Goal: Task Accomplishment & Management: Complete application form

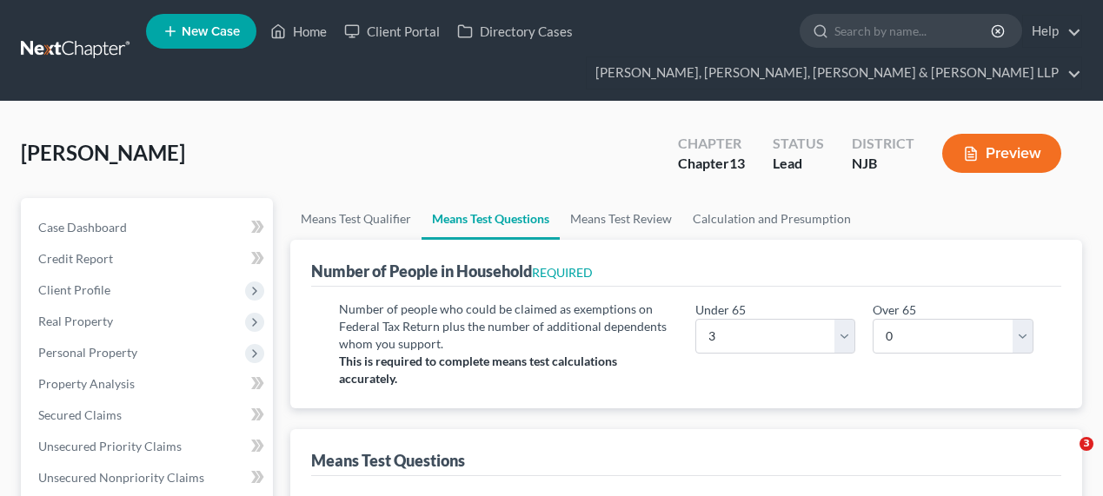
select select "3"
select select "0"
select select "1"
select select "60"
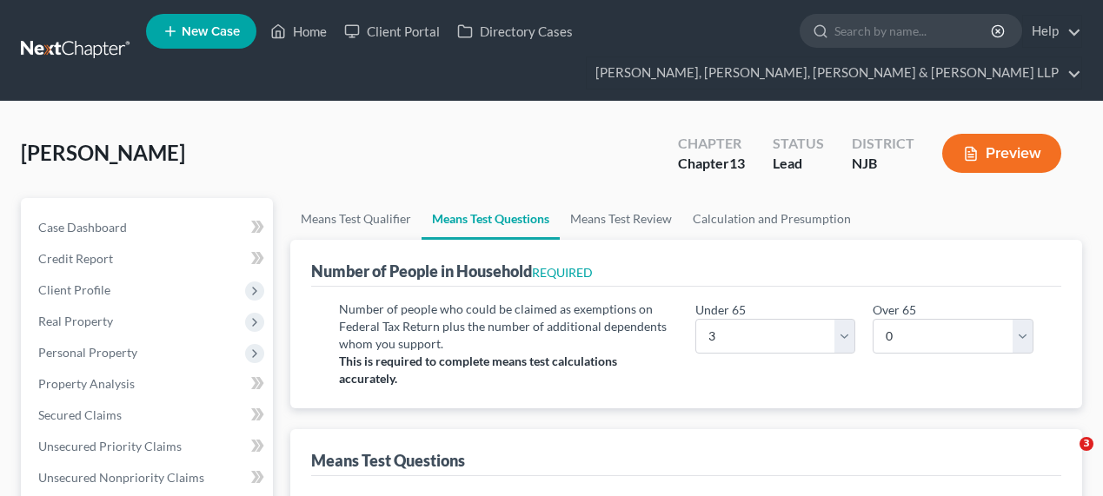
select select "2"
select select "60"
click at [872, 11] on ul "New Case Home Client Portal Directory Cases - No Result - See all results Or Pr…" at bounding box center [614, 50] width 936 height 83
click at [866, 30] on input "search" at bounding box center [913, 31] width 159 height 32
type input "bombart"
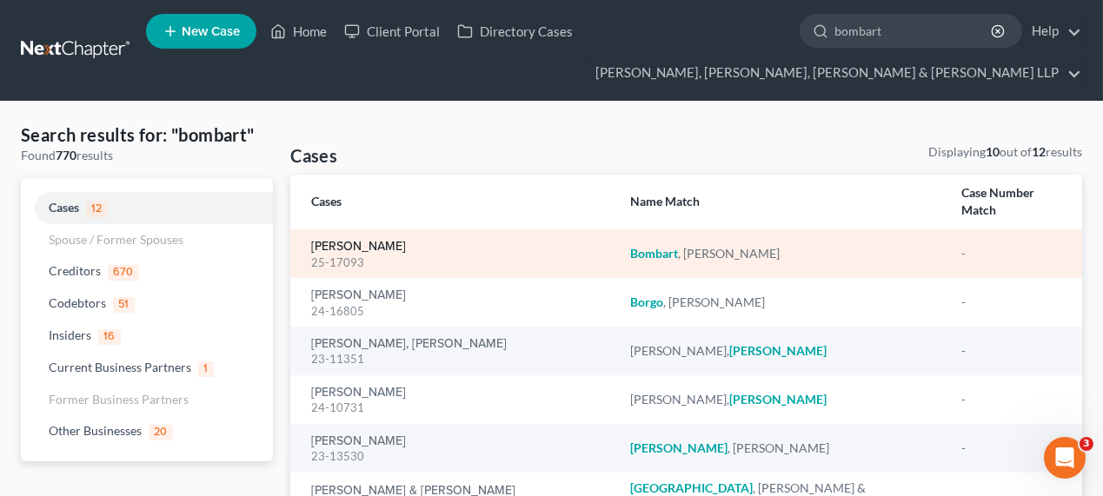
click at [363, 241] on link "[PERSON_NAME]" at bounding box center [358, 247] width 95 height 12
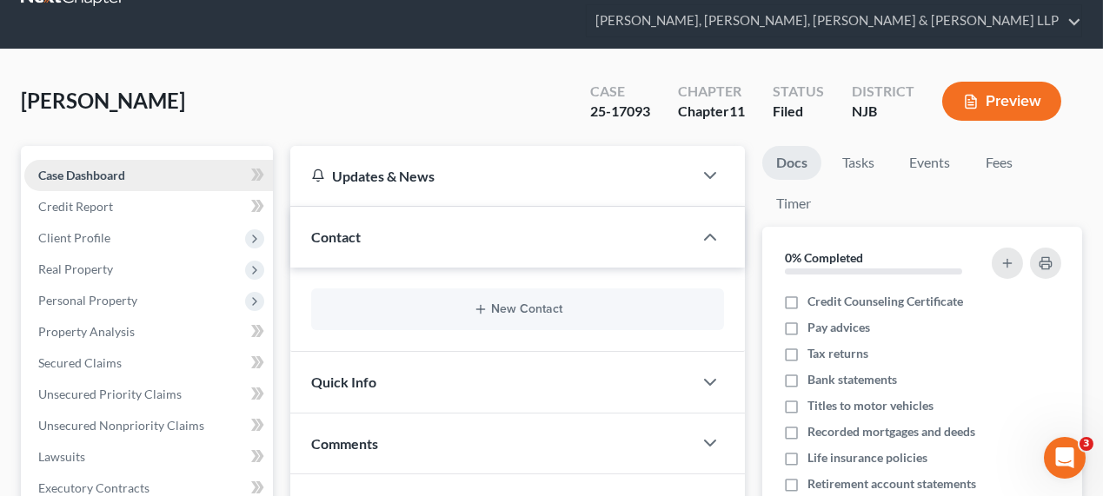
scroll to position [78, 0]
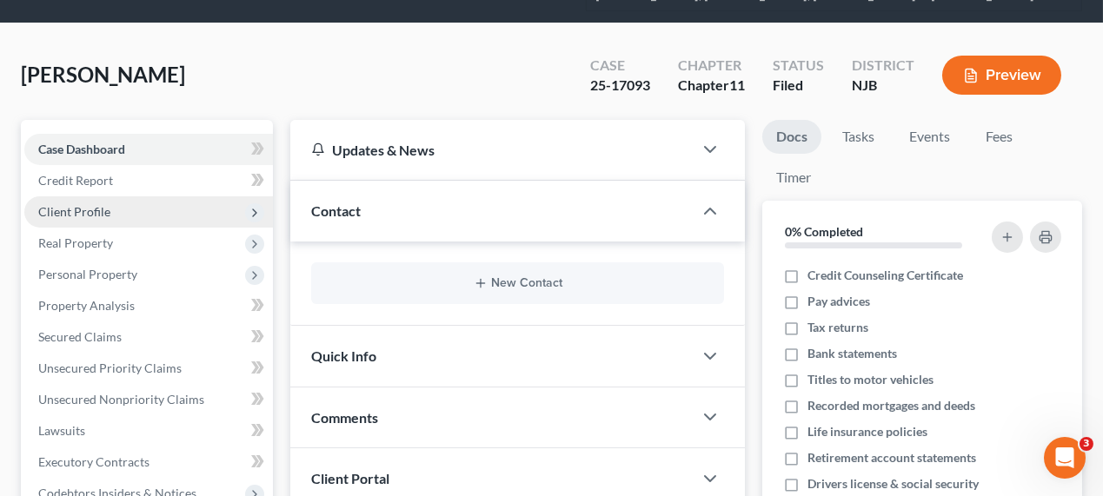
click at [107, 224] on span "Client Profile" at bounding box center [148, 211] width 249 height 31
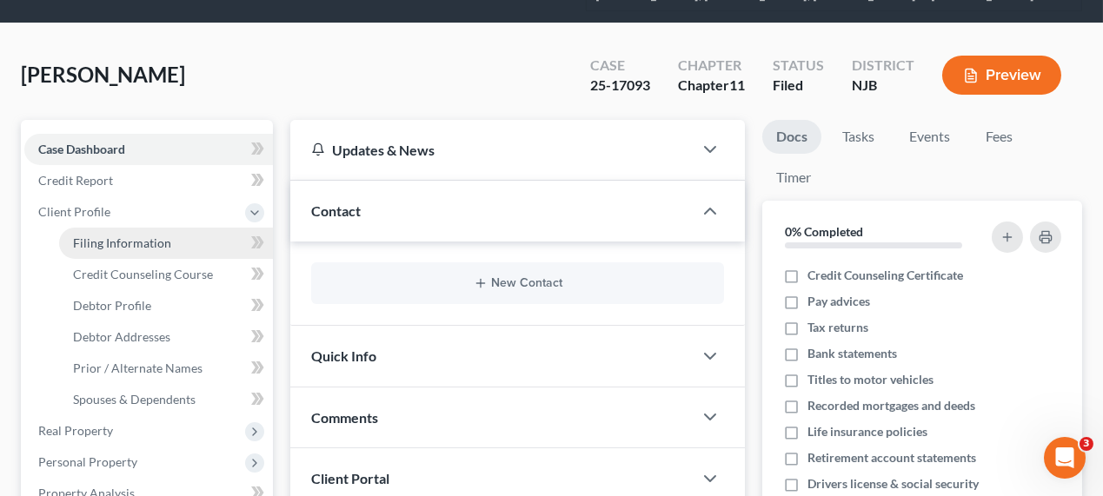
click at [111, 245] on span "Filing Information" at bounding box center [122, 242] width 98 height 15
select select "0"
select select "3"
select select "0"
select select "1"
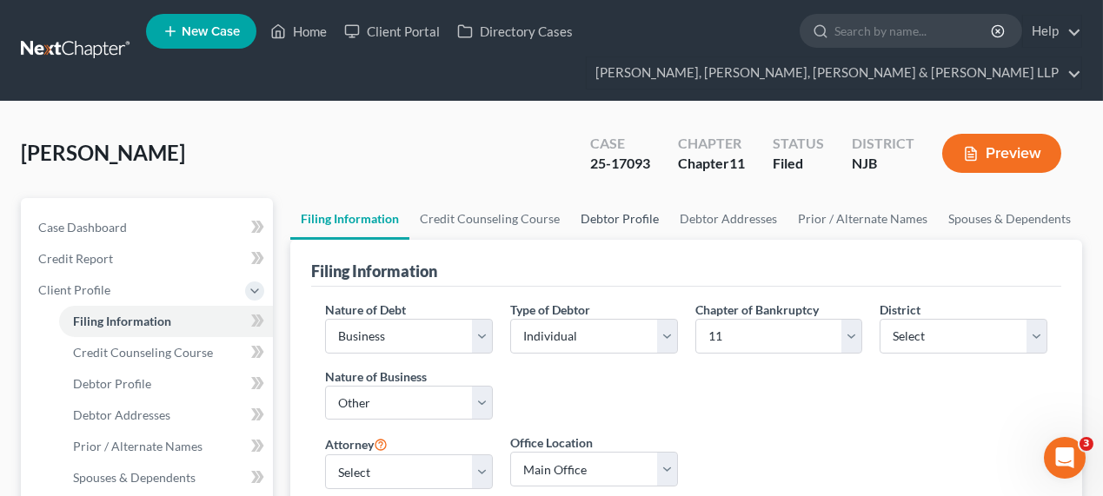
click at [581, 215] on link "Debtor Profile" at bounding box center [619, 219] width 99 height 42
select select "3"
select select "0"
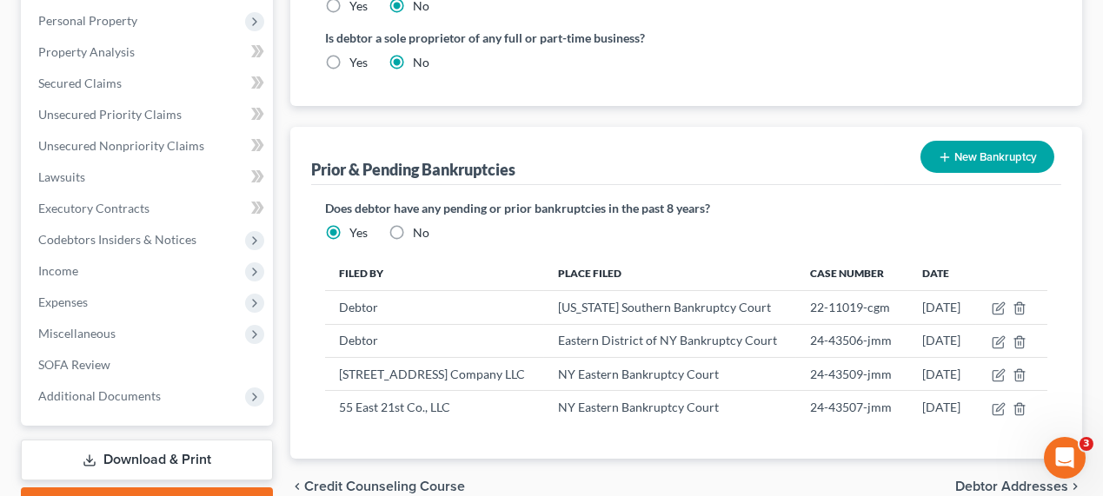
scroll to position [668, 0]
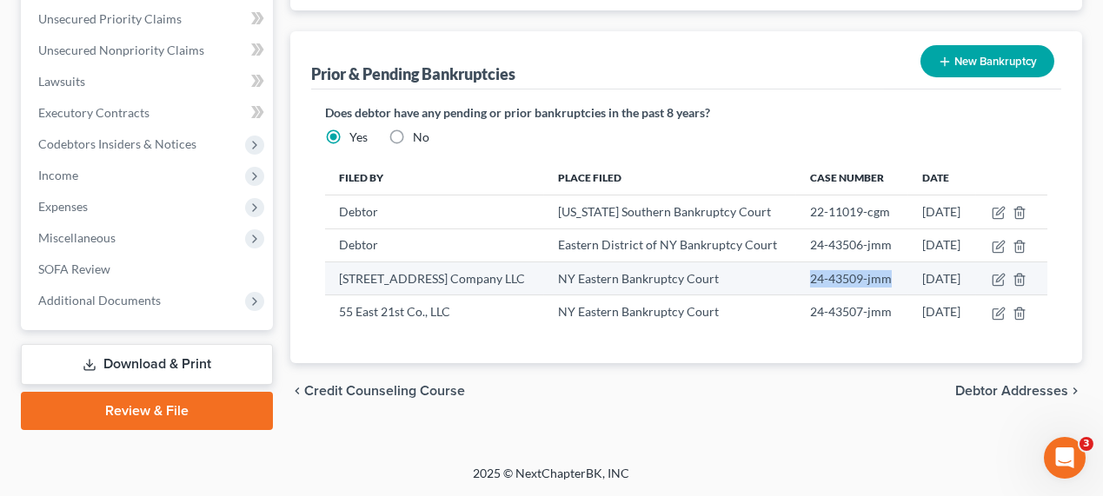
drag, startPoint x: 785, startPoint y: 250, endPoint x: 814, endPoint y: 273, distance: 37.2
click at [814, 273] on td "24-43509-jmm" at bounding box center [852, 278] width 112 height 33
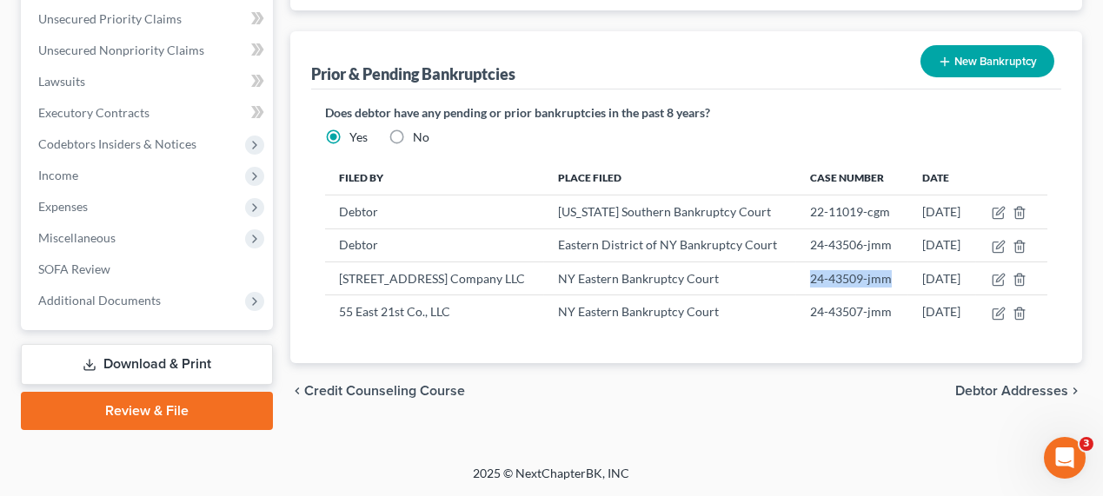
copy td "24-43509-jmm"
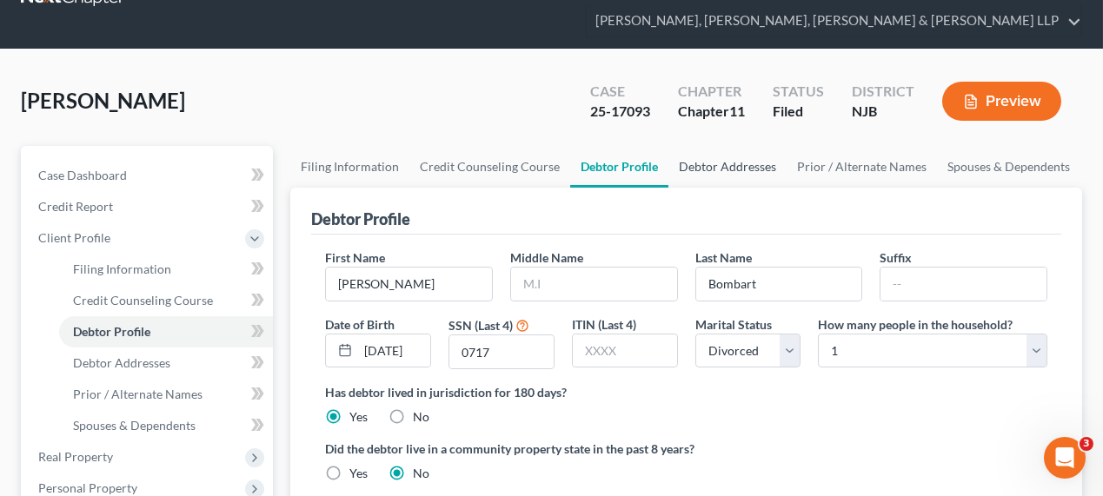
scroll to position [0, 0]
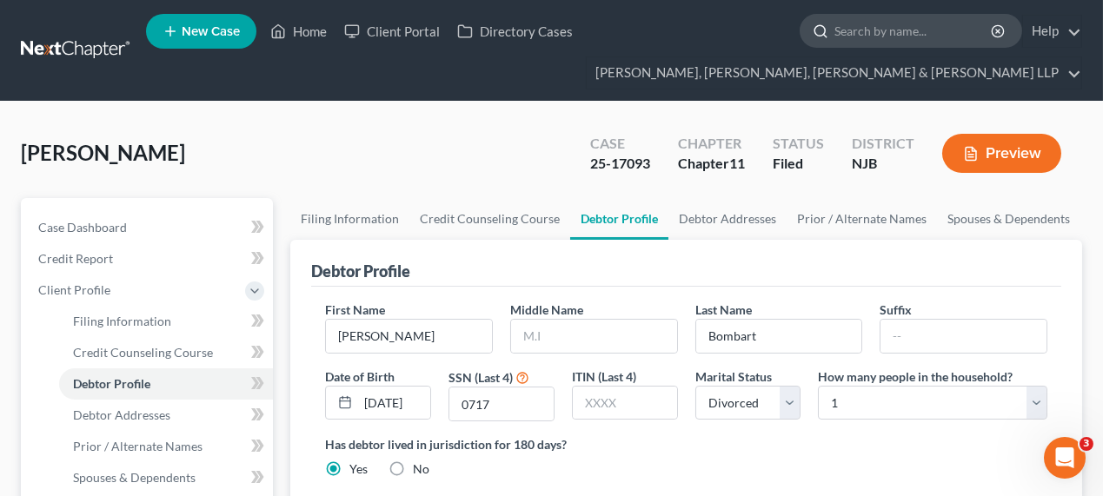
click at [874, 42] on input "search" at bounding box center [913, 31] width 159 height 32
type input "transfer"
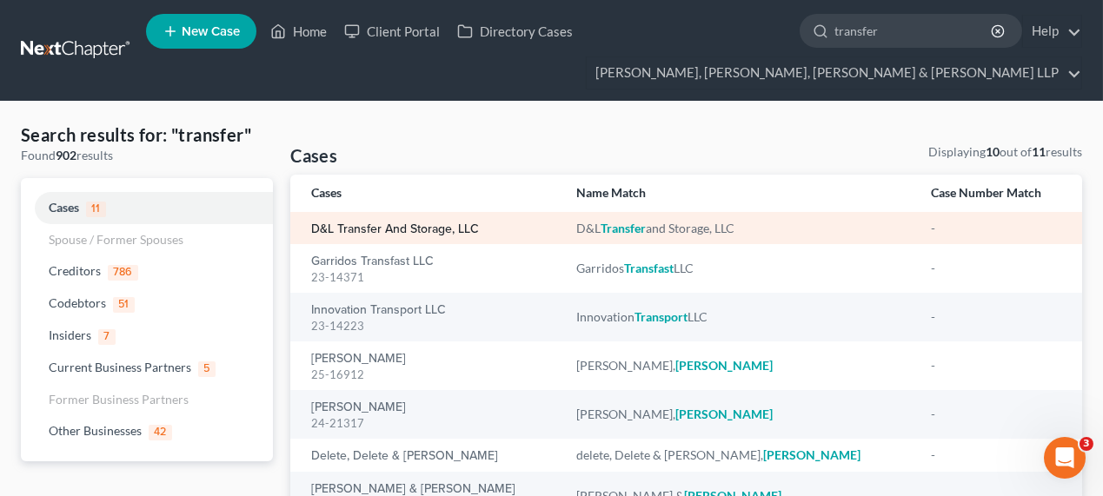
click at [443, 227] on link "D&L Transfer and Storage, LLC" at bounding box center [395, 229] width 168 height 12
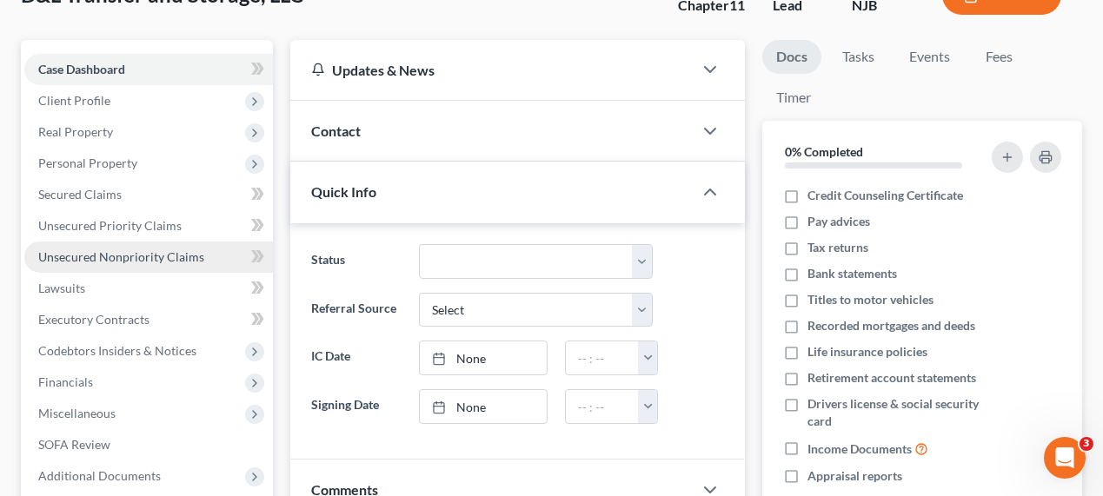
click at [184, 253] on span "Unsecured Nonpriority Claims" at bounding box center [121, 256] width 166 height 15
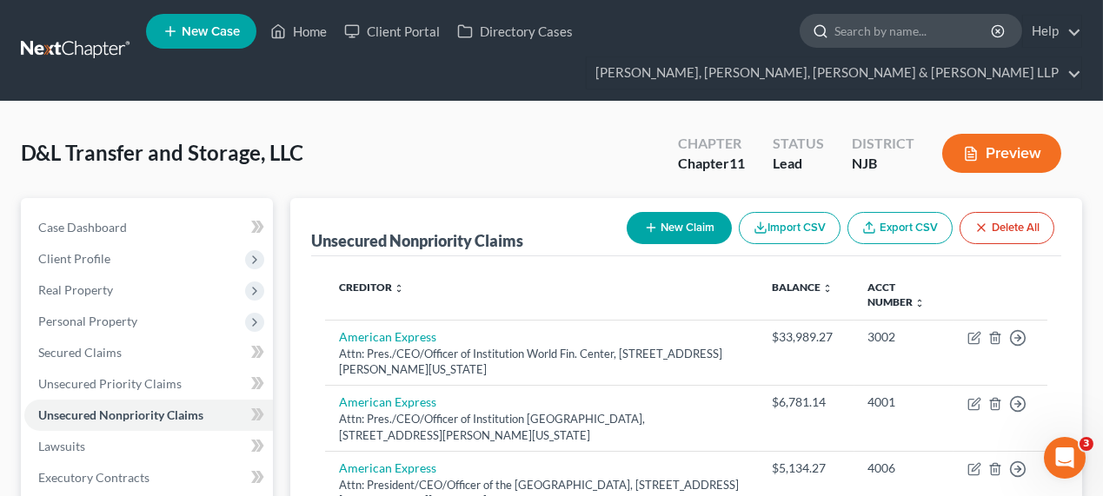
drag, startPoint x: 886, startPoint y: 49, endPoint x: 886, endPoint y: 37, distance: 11.3
click at [886, 49] on ul "New Case Home Client Portal Directory Cases - No Result - See all results Or Pr…" at bounding box center [614, 50] width 936 height 83
click at [890, 36] on input "search" at bounding box center [913, 31] width 159 height 32
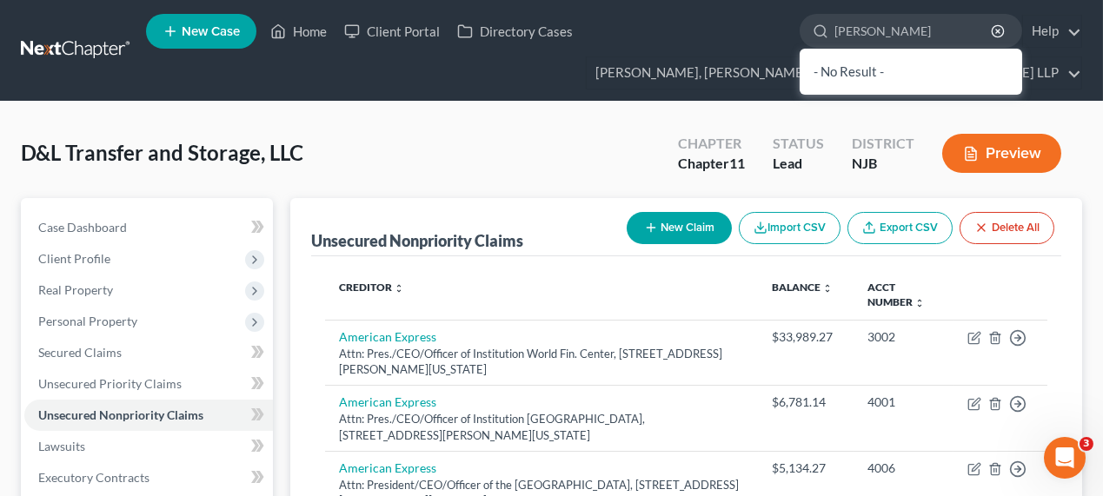
type input "[PERSON_NAME]"
click at [888, 76] on div "- No Result -" at bounding box center [910, 72] width 222 height 46
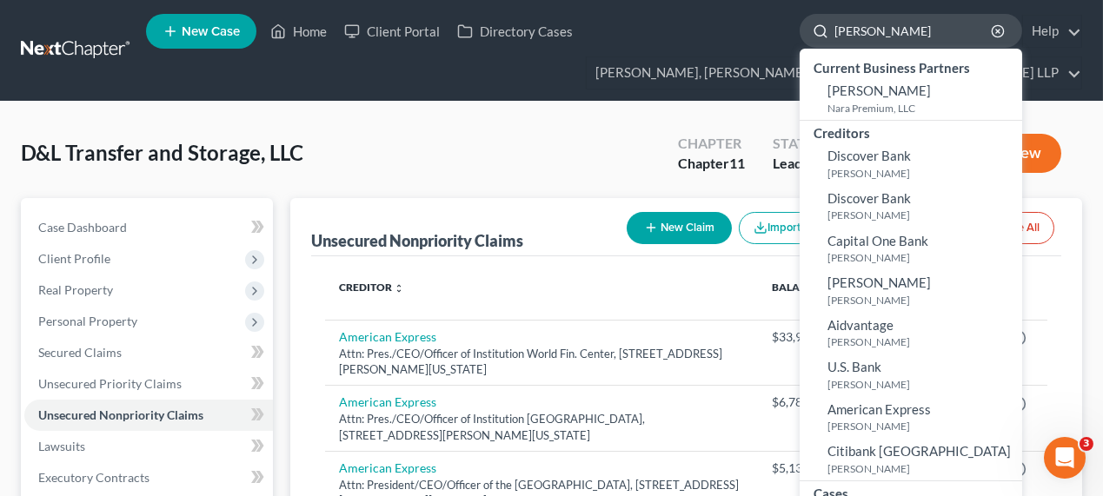
click at [885, 34] on input "[PERSON_NAME]" at bounding box center [913, 31] width 159 height 32
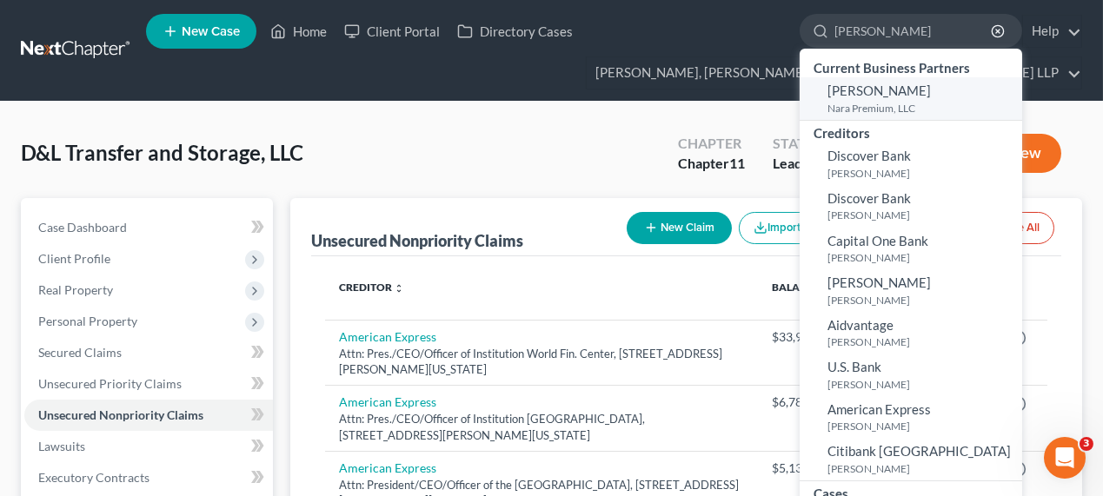
click at [894, 94] on span "[PERSON_NAME]" at bounding box center [878, 91] width 103 height 16
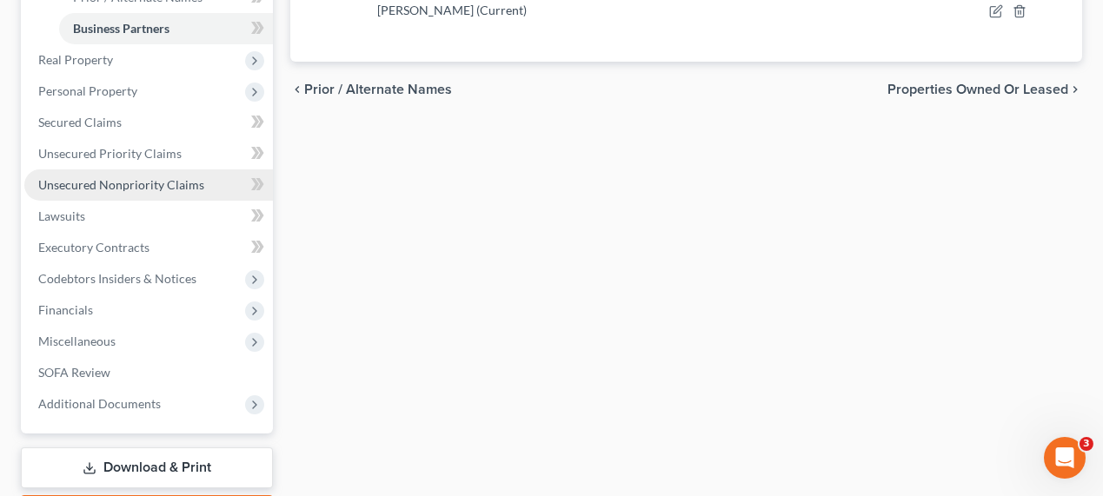
scroll to position [474, 0]
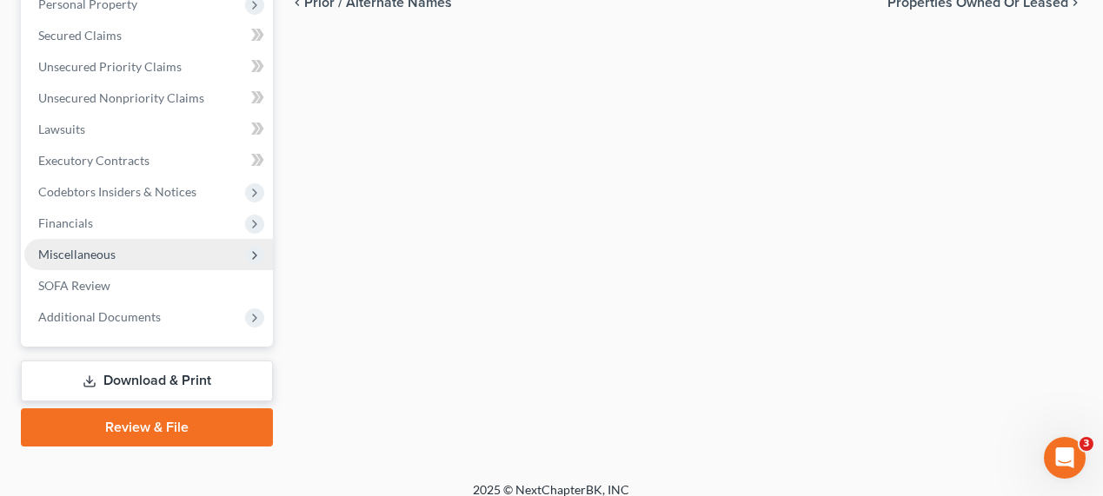
click at [182, 250] on span "Miscellaneous" at bounding box center [148, 254] width 249 height 31
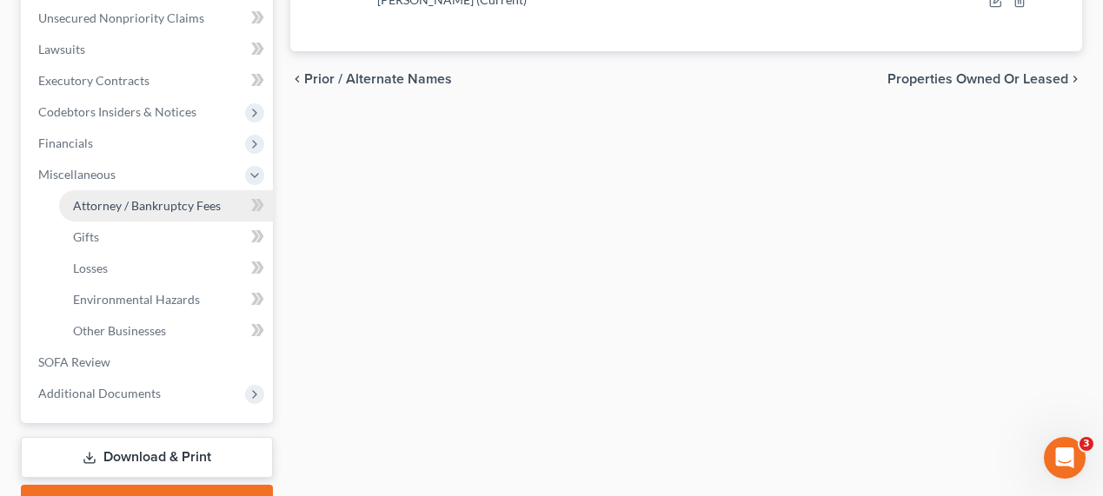
click at [166, 203] on span "Attorney / Bankruptcy Fees" at bounding box center [147, 205] width 148 height 15
select select "0"
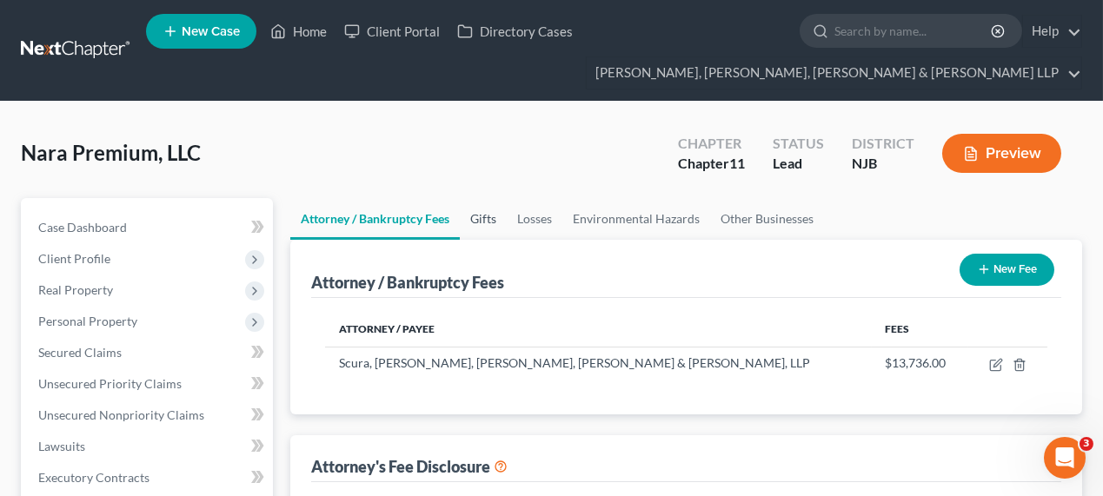
click at [494, 221] on link "Gifts" at bounding box center [483, 219] width 47 height 42
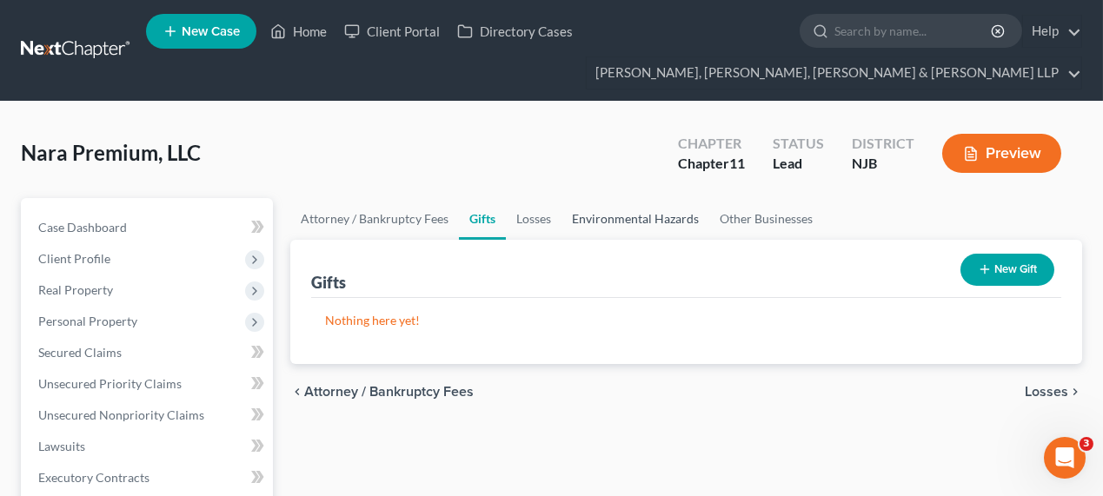
click at [620, 220] on link "Environmental Hazards" at bounding box center [635, 219] width 148 height 42
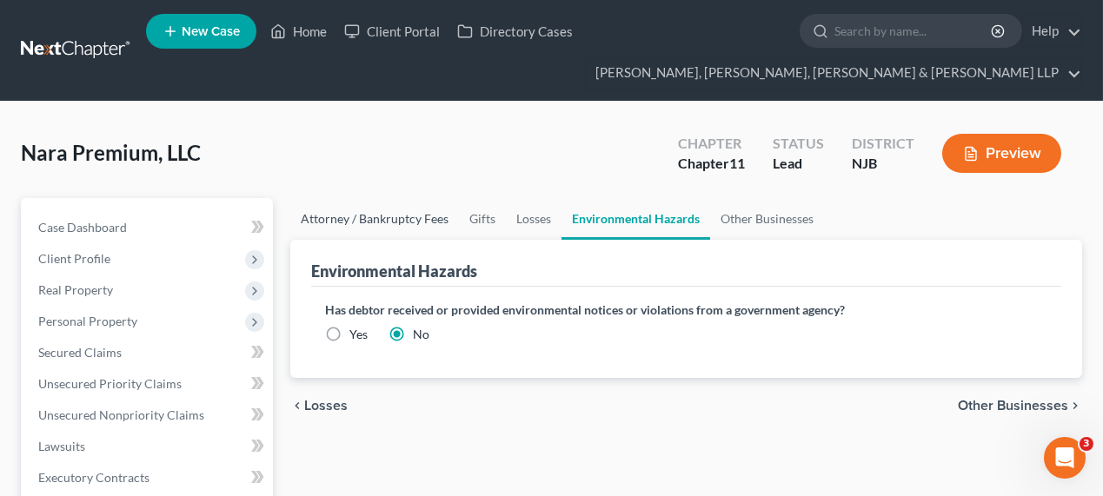
click at [394, 221] on link "Attorney / Bankruptcy Fees" at bounding box center [374, 219] width 169 height 42
select select "0"
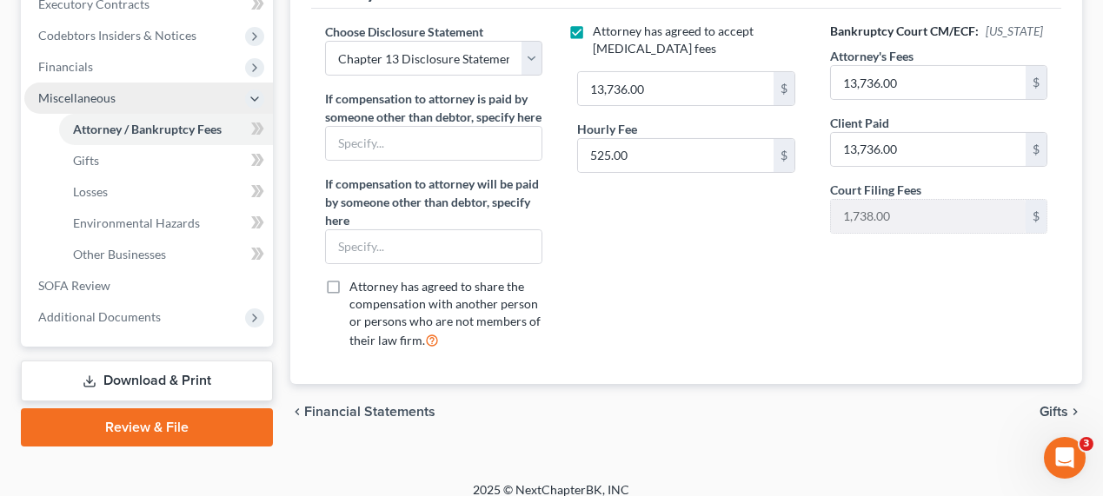
scroll to position [474, 0]
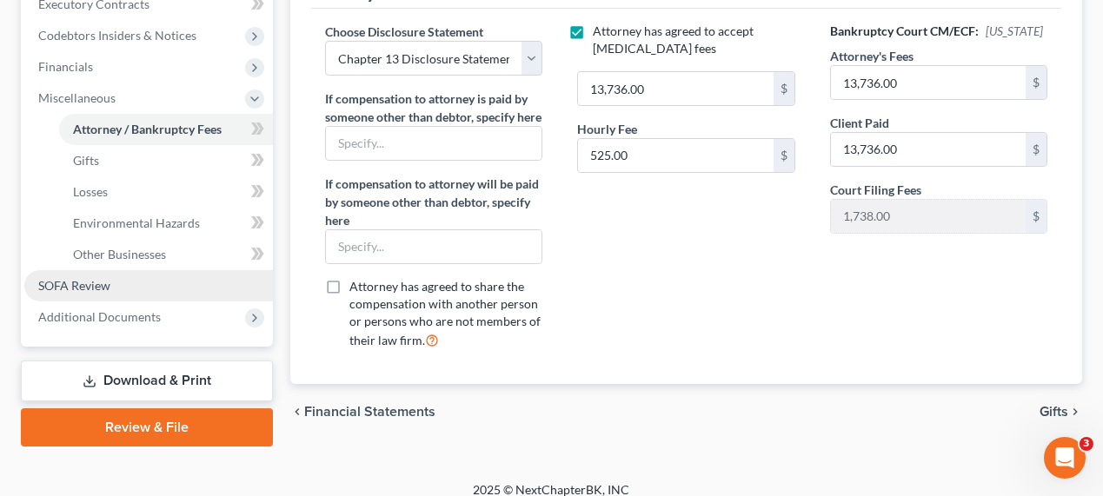
click at [104, 289] on span "SOFA Review" at bounding box center [74, 285] width 72 height 15
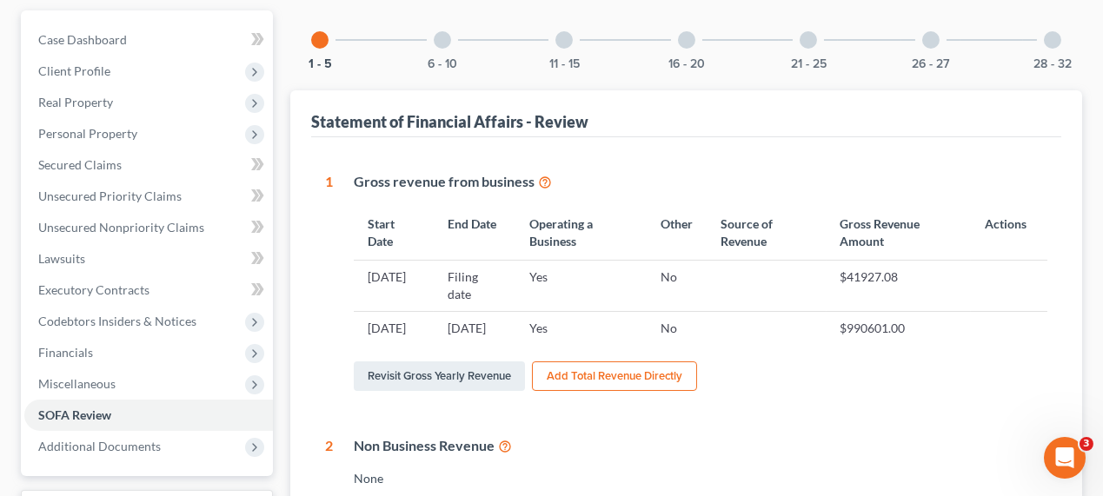
scroll to position [78, 0]
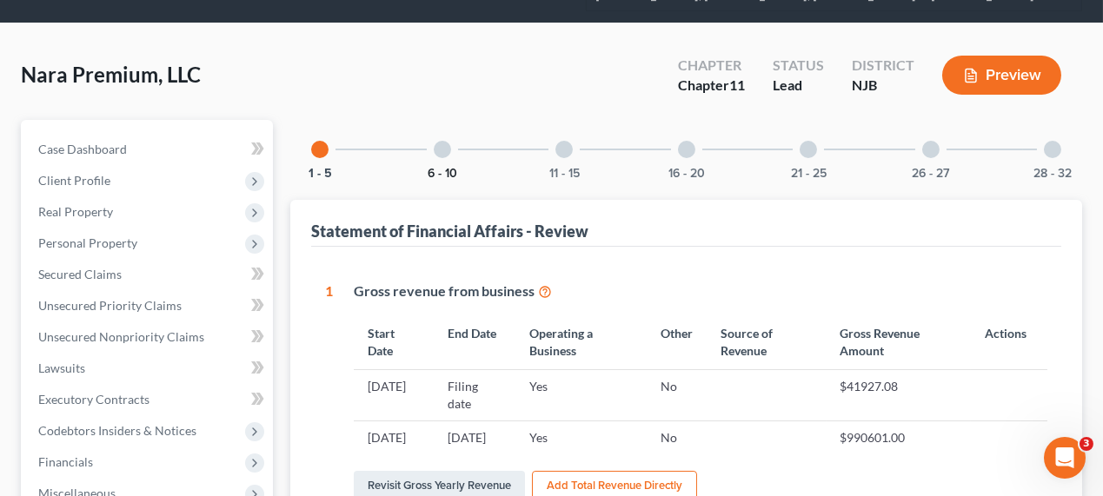
click at [451, 168] on button "6 - 10" at bounding box center [443, 174] width 30 height 12
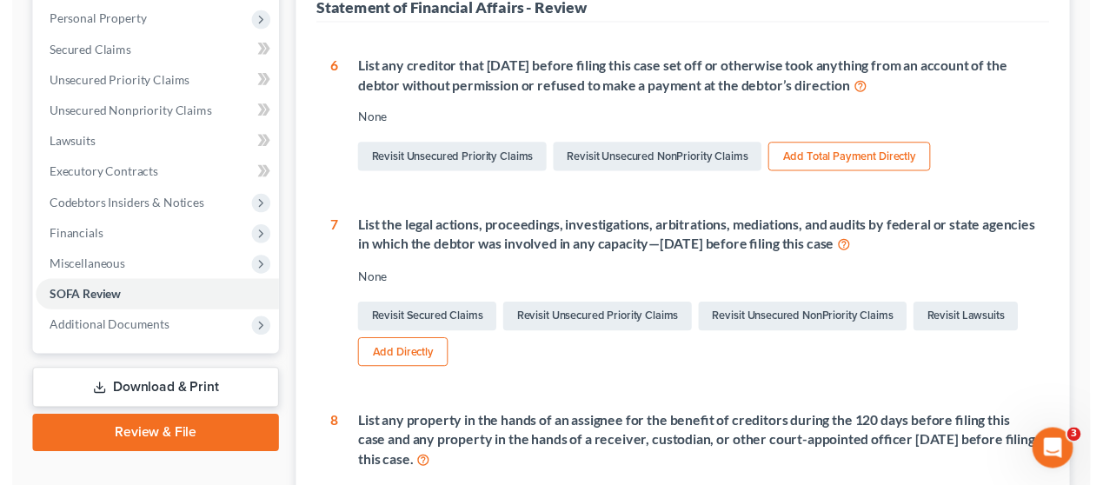
scroll to position [0, 0]
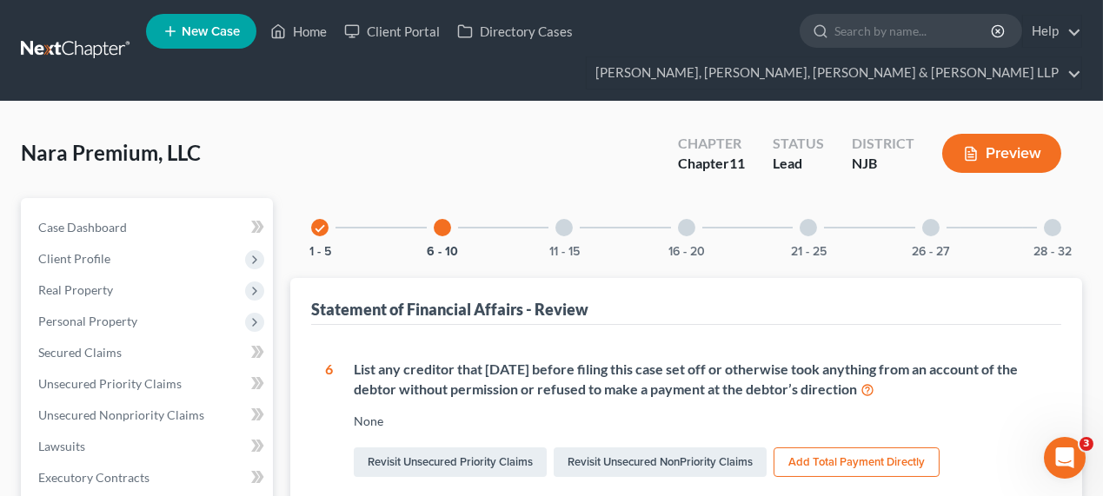
click at [544, 224] on div "11 - 15" at bounding box center [563, 227] width 59 height 59
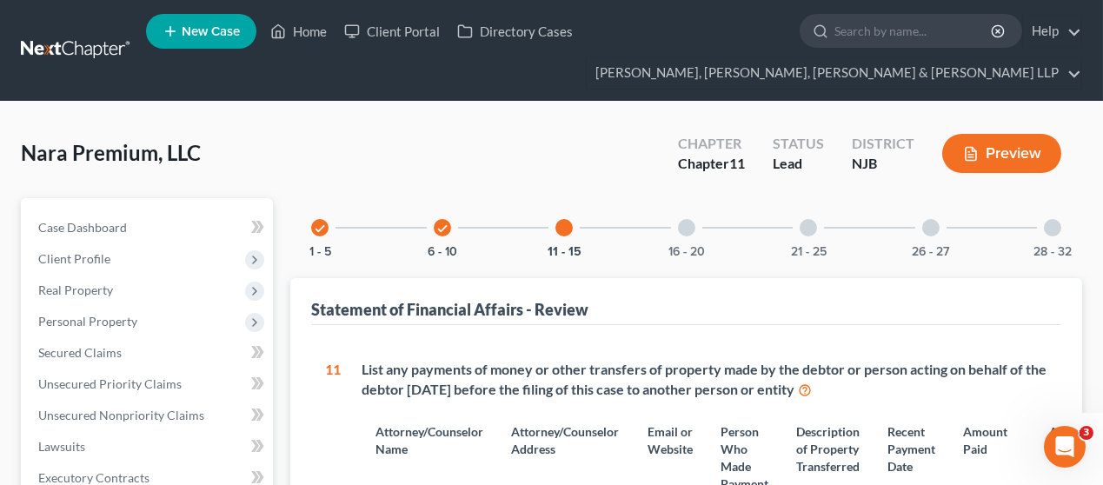
click at [720, 229] on div "check 1 - 5 check 6 - 10 11 - 15 16 - 20 21 - 25 26 - 27 28 - 32" at bounding box center [686, 227] width 792 height 59
click at [682, 231] on div at bounding box center [686, 227] width 17 height 17
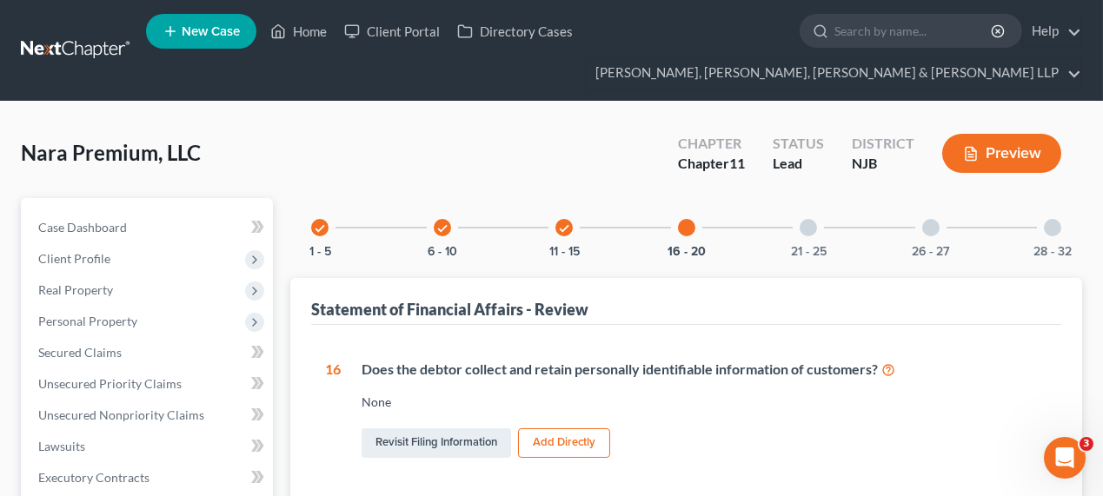
click at [816, 235] on div "21 - 25" at bounding box center [808, 227] width 59 height 59
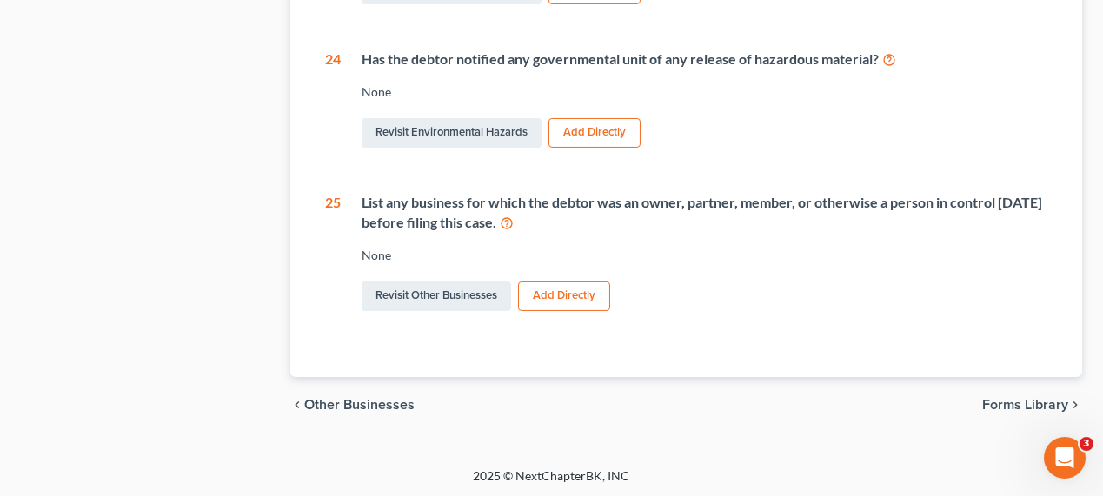
scroll to position [148, 0]
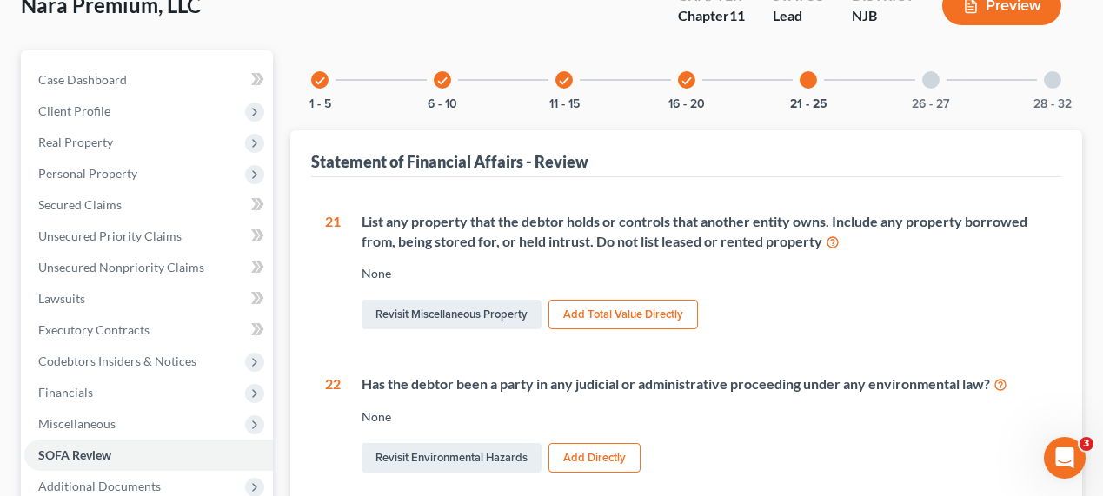
click at [921, 88] on div "26 - 27" at bounding box center [930, 79] width 59 height 59
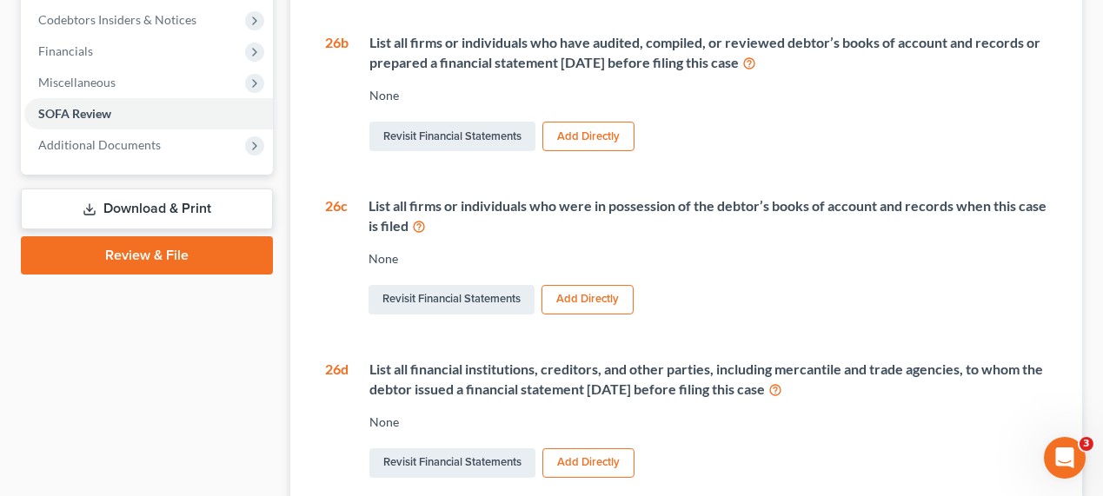
scroll to position [167, 0]
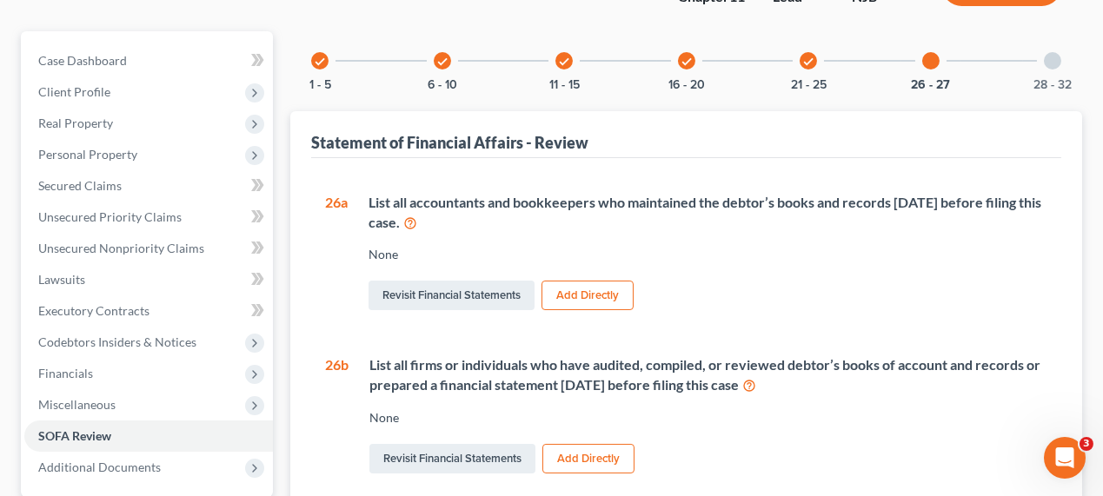
click at [1049, 54] on div at bounding box center [1052, 60] width 17 height 17
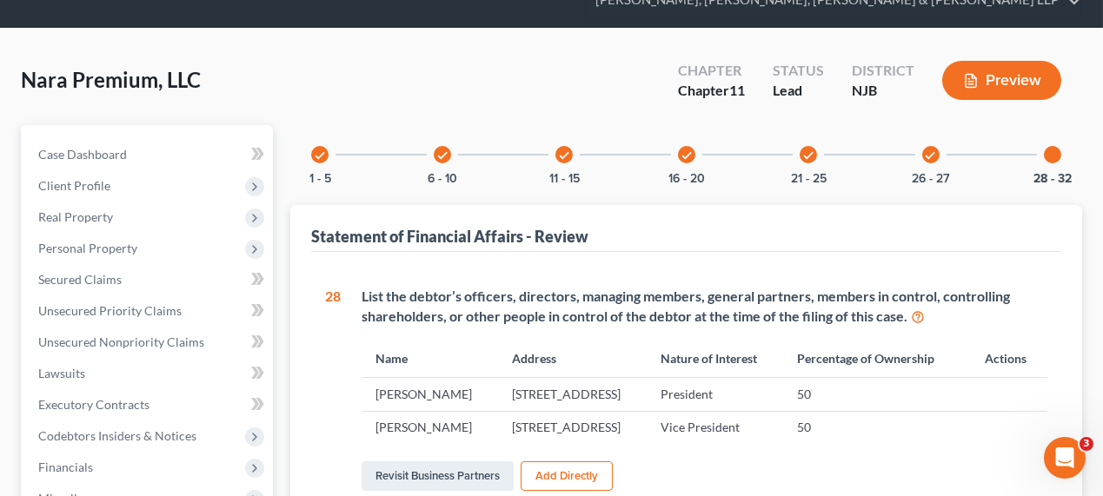
scroll to position [236, 0]
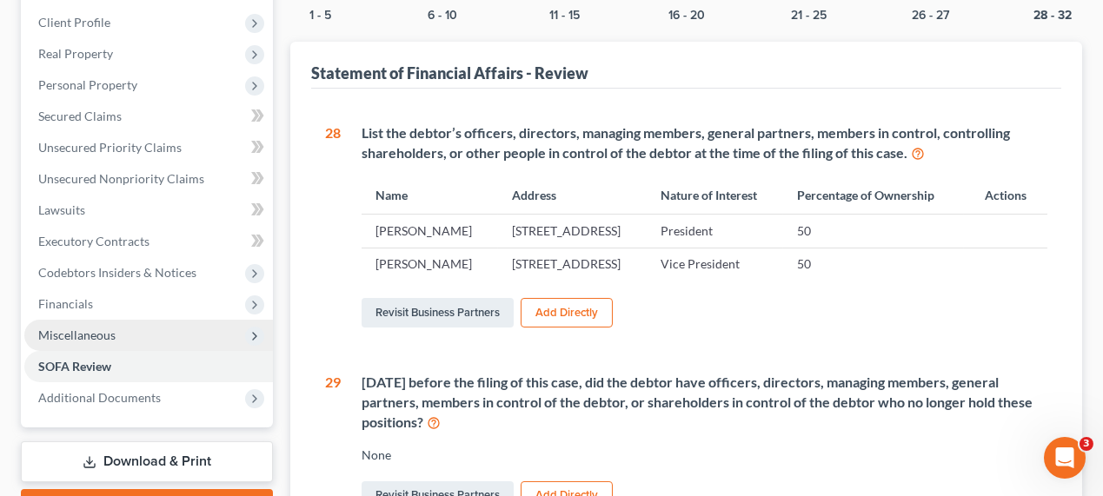
click at [122, 335] on span "Miscellaneous" at bounding box center [148, 335] width 249 height 31
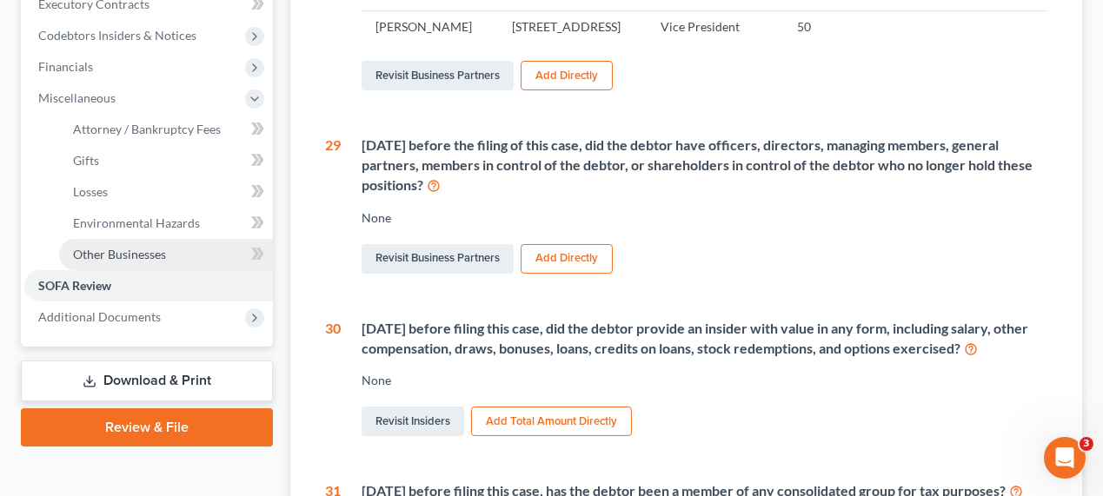
click at [130, 252] on span "Other Businesses" at bounding box center [119, 254] width 93 height 15
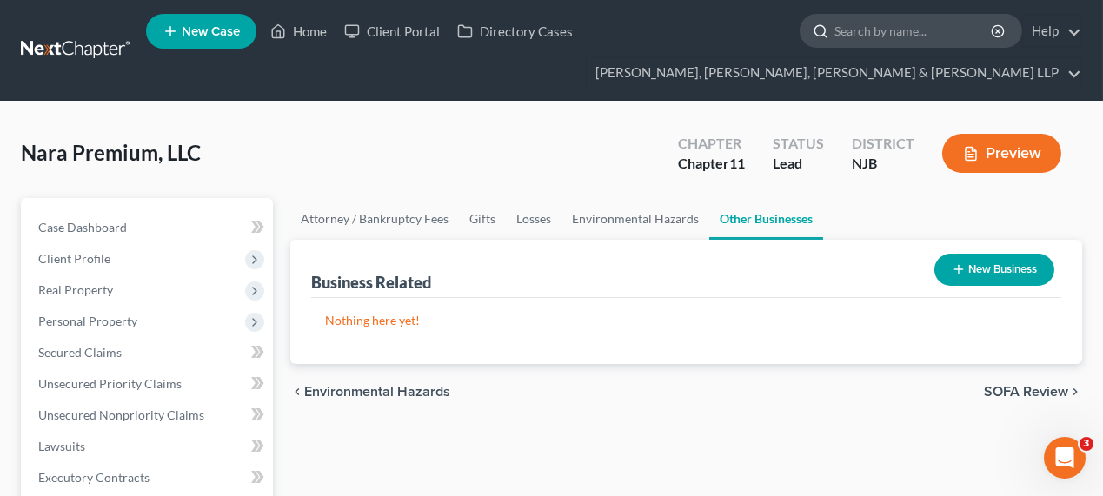
click at [910, 28] on input "search" at bounding box center [913, 31] width 159 height 32
type input "[PERSON_NAME]"
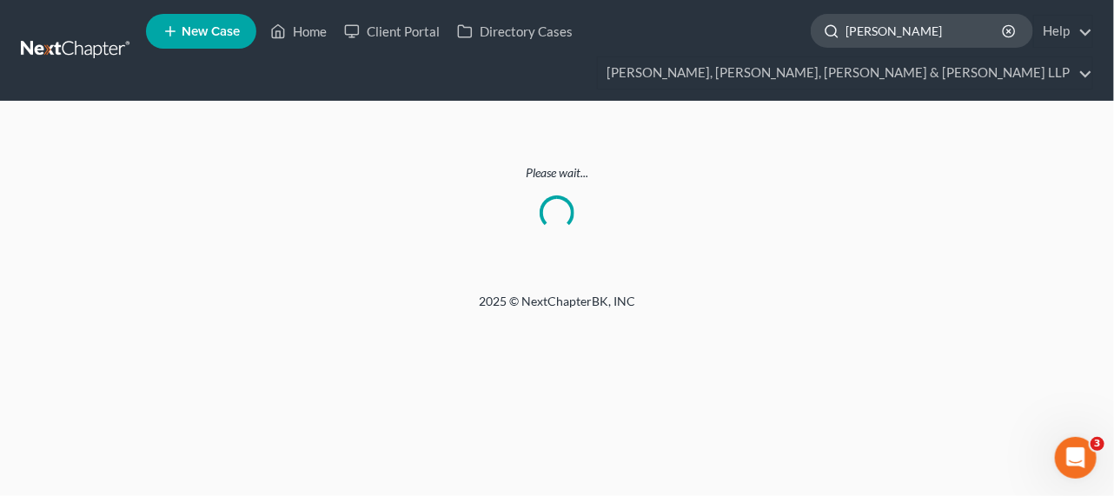
click at [860, 33] on input "[PERSON_NAME]" at bounding box center [925, 31] width 159 height 32
click at [899, 33] on input "[PERSON_NAME]" at bounding box center [925, 31] width 159 height 32
click at [907, 35] on input "[PERSON_NAME]" at bounding box center [925, 31] width 159 height 32
click at [859, 31] on input "[PERSON_NAME]" at bounding box center [925, 31] width 159 height 32
click at [895, 52] on ul "New Case Home Client Portal Directory Cases anwar - No Result - See all results…" at bounding box center [619, 50] width 947 height 83
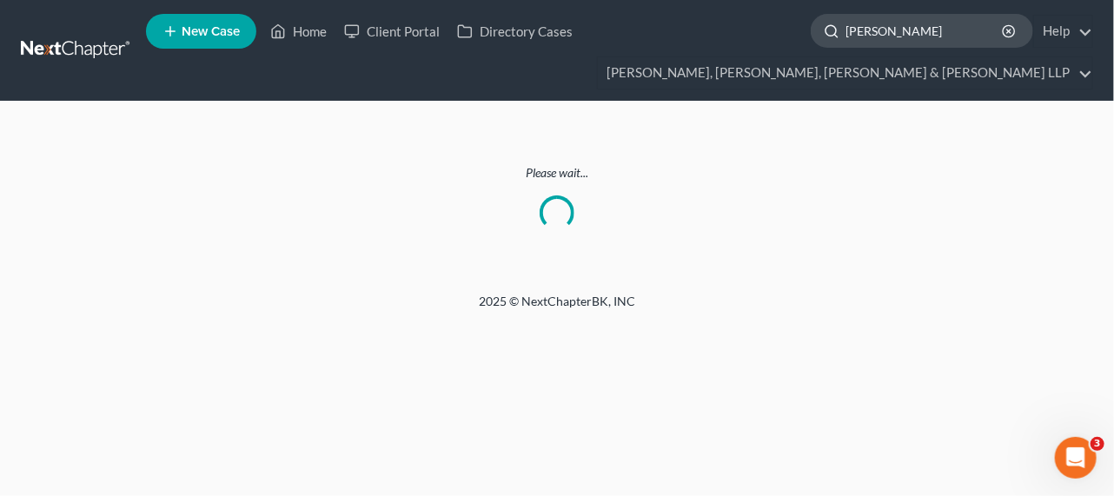
click at [906, 36] on input "[PERSON_NAME]" at bounding box center [925, 31] width 159 height 32
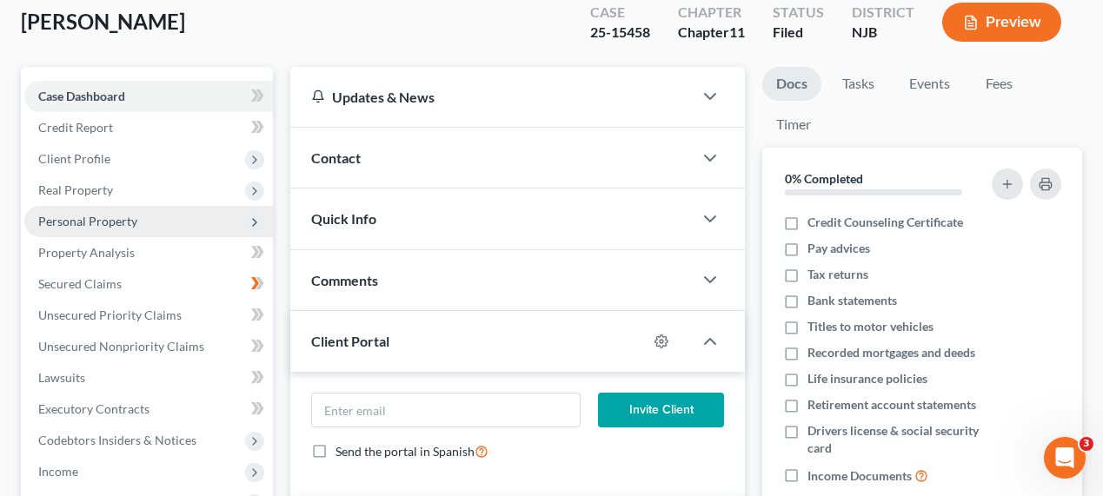
scroll to position [158, 0]
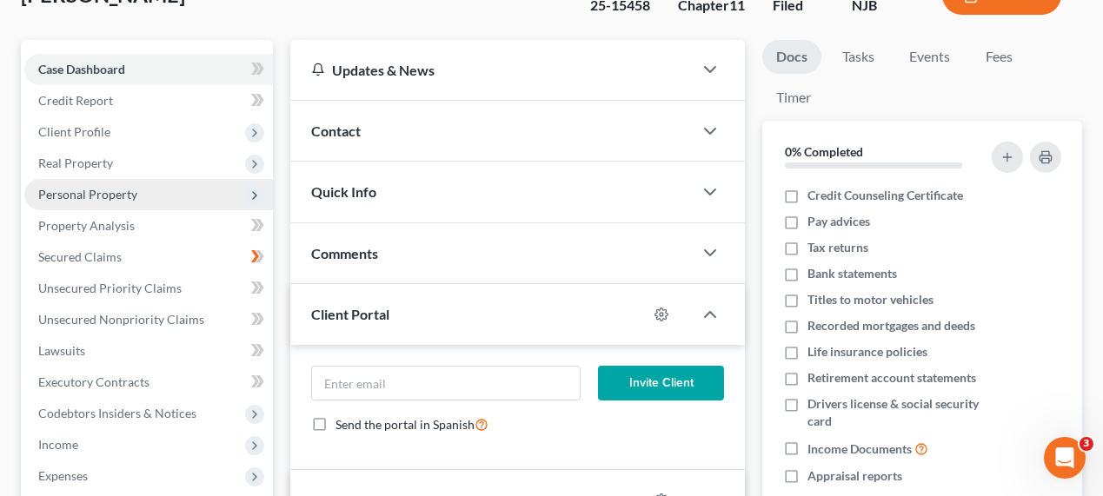
click at [147, 185] on span "Personal Property" at bounding box center [148, 194] width 249 height 31
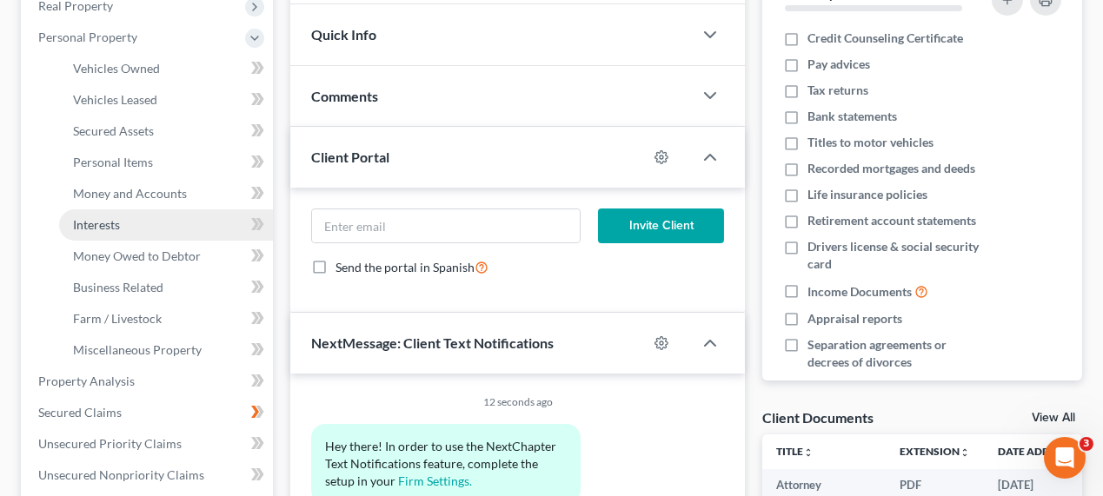
click at [128, 230] on link "Interests" at bounding box center [166, 224] width 214 height 31
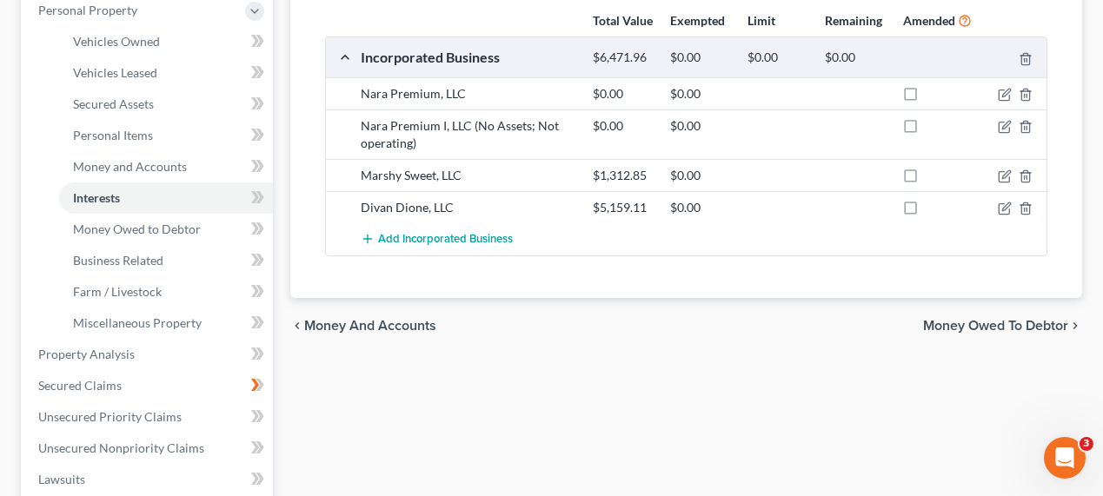
scroll to position [315, 0]
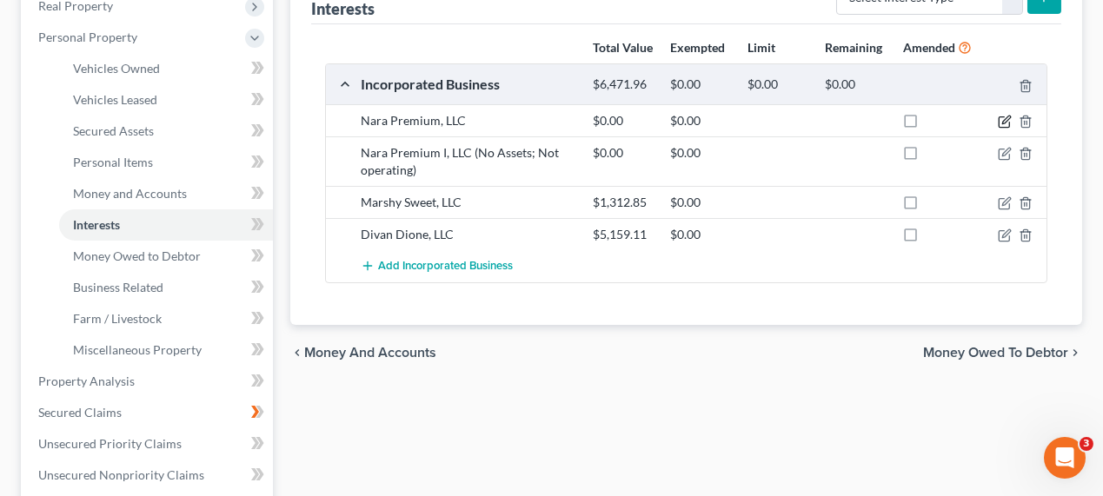
click at [1003, 123] on icon "button" at bounding box center [1006, 120] width 8 height 8
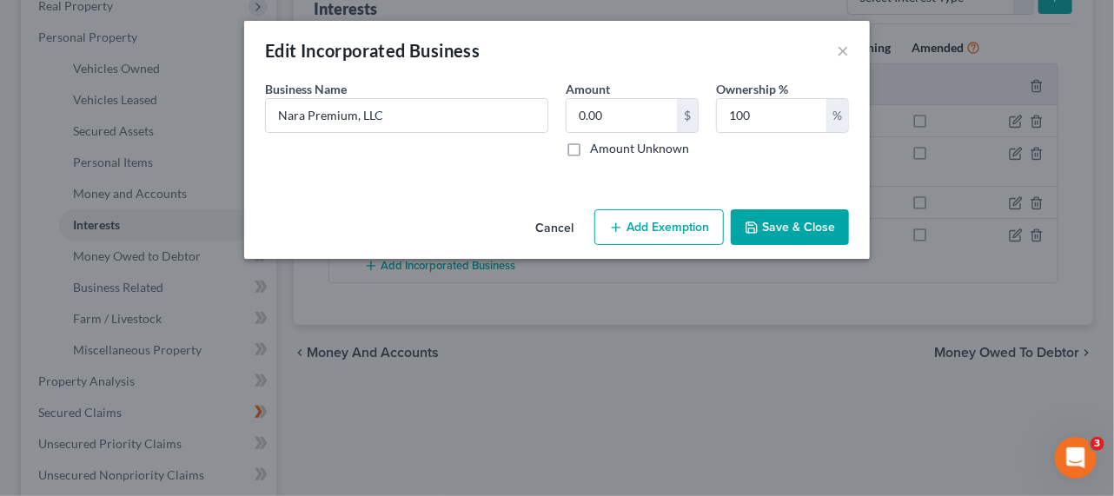
click at [568, 226] on button "Cancel" at bounding box center [554, 228] width 66 height 35
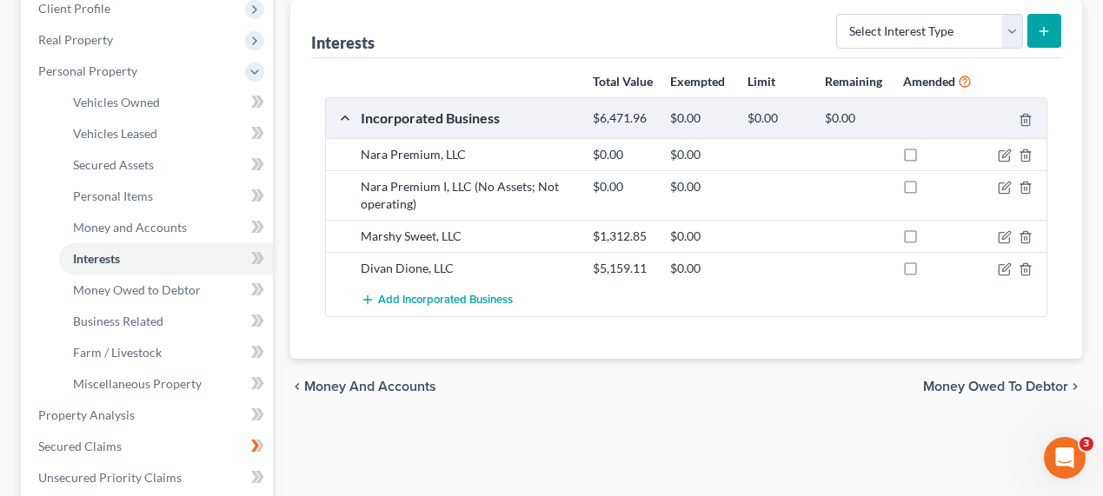
scroll to position [78, 0]
